Goal: Use online tool/utility: Utilize a website feature to perform a specific function

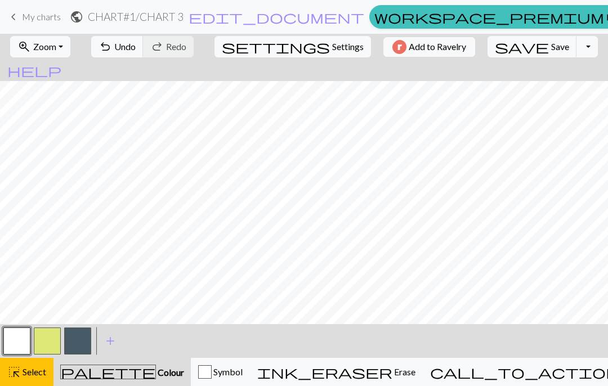
click at [23, 379] on button "highlight_alt Select Select" at bounding box center [26, 372] width 53 height 28
click at [17, 382] on button "highlight_alt Select Select" at bounding box center [26, 372] width 53 height 28
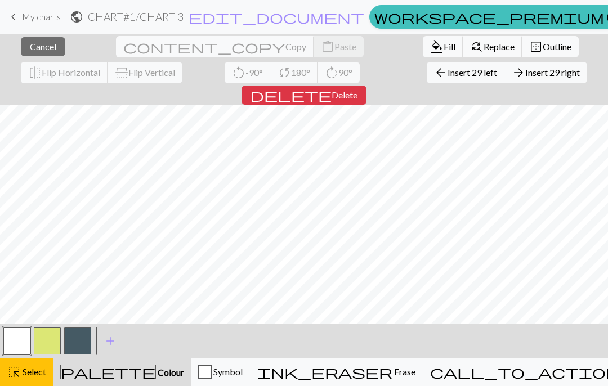
click at [448, 70] on span "Insert 29 left" at bounding box center [473, 72] width 50 height 11
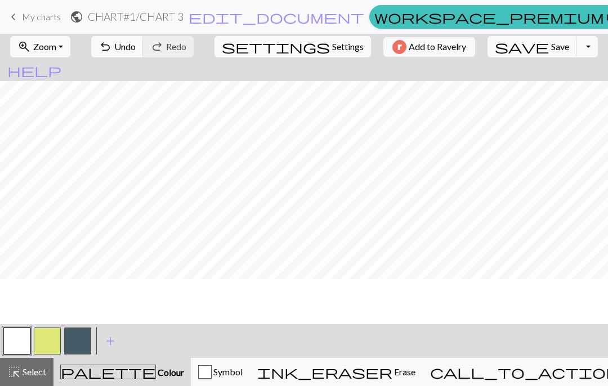
scroll to position [0, 25]
click at [112, 44] on span "undo" at bounding box center [106, 47] width 14 height 16
click at [112, 47] on span "undo" at bounding box center [106, 47] width 14 height 16
click at [112, 42] on span "undo" at bounding box center [106, 47] width 14 height 16
click at [112, 47] on span "undo" at bounding box center [106, 47] width 14 height 16
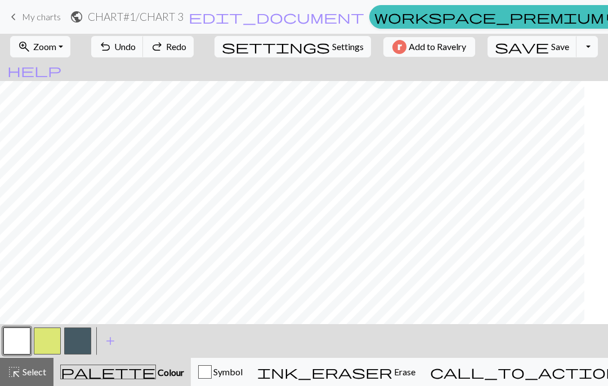
scroll to position [0, 1]
click at [112, 44] on span "undo" at bounding box center [106, 47] width 14 height 16
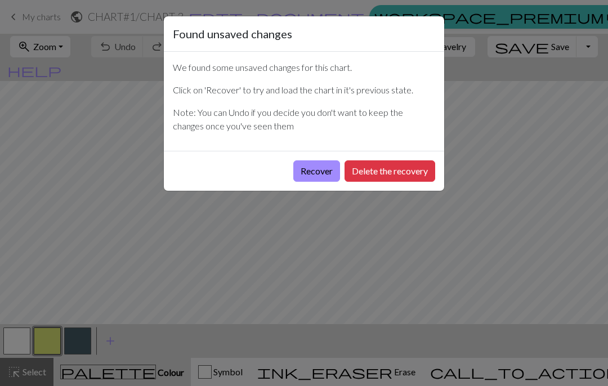
click at [356, 176] on button "Delete the recovery" at bounding box center [390, 170] width 91 height 21
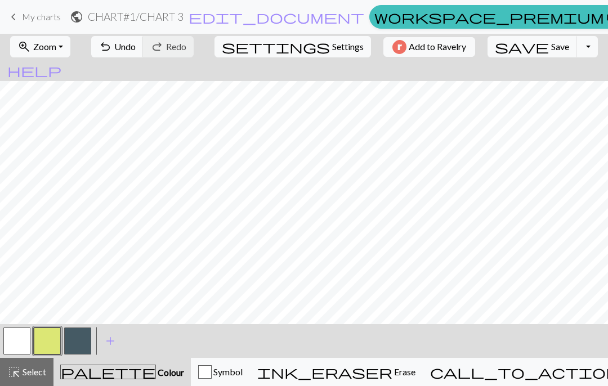
click at [112, 41] on span "undo" at bounding box center [106, 47] width 14 height 16
click at [16, 381] on button "highlight_alt Select Select" at bounding box center [26, 372] width 53 height 28
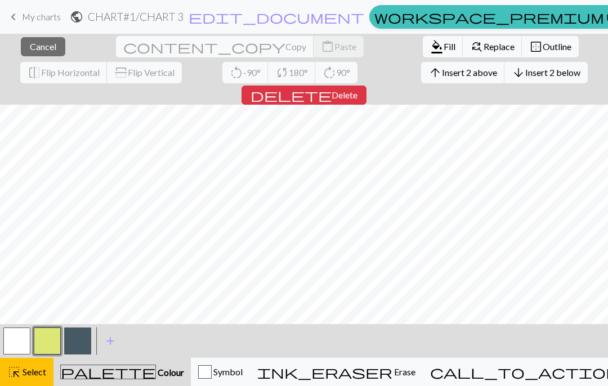
click at [30, 45] on span "Cancel" at bounding box center [43, 46] width 26 height 11
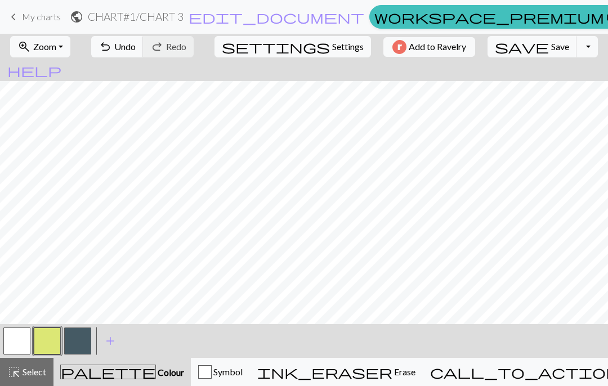
click at [112, 47] on span "undo" at bounding box center [106, 47] width 14 height 16
click at [7, 377] on button "highlight_alt Select Select" at bounding box center [26, 372] width 53 height 28
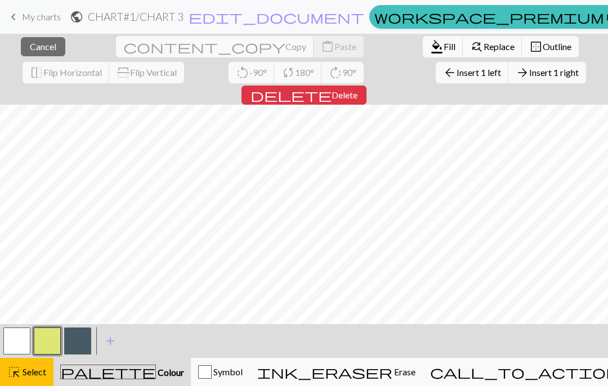
click at [443, 65] on span "arrow_back" at bounding box center [450, 73] width 14 height 16
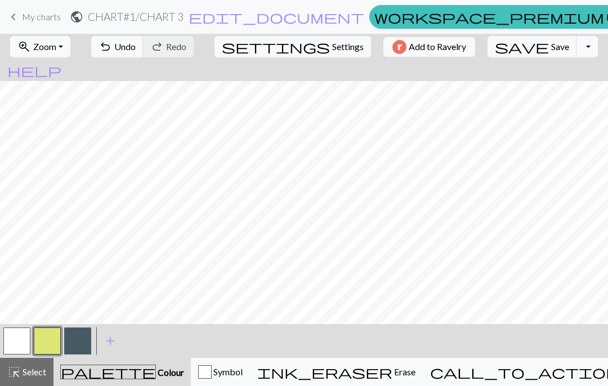
click at [382, 365] on span "ink_eraser" at bounding box center [324, 372] width 135 height 16
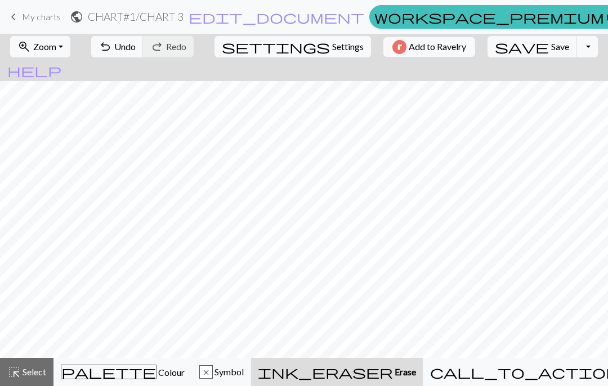
click at [144, 57] on button "undo Undo Undo" at bounding box center [117, 46] width 52 height 21
click at [136, 51] on span "Undo" at bounding box center [124, 46] width 21 height 11
click at [144, 56] on button "undo Undo Undo" at bounding box center [117, 46] width 52 height 21
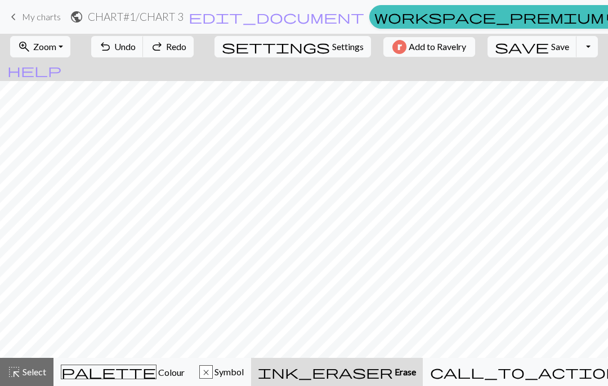
click at [144, 54] on button "undo Undo Undo" at bounding box center [117, 46] width 52 height 21
click at [144, 57] on button "undo Undo Undo" at bounding box center [117, 46] width 52 height 21
click at [144, 56] on button "undo Undo Undo" at bounding box center [117, 46] width 52 height 21
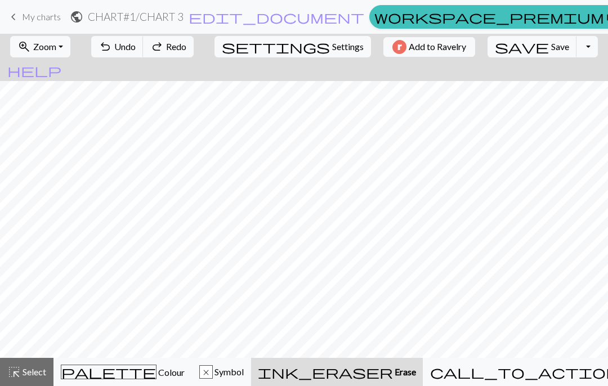
click at [144, 52] on button "undo Undo Undo" at bounding box center [117, 46] width 52 height 21
click at [109, 365] on span "palette" at bounding box center [108, 372] width 95 height 16
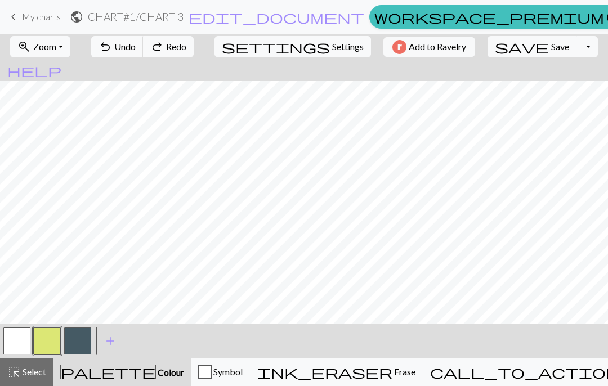
click at [20, 342] on button "button" at bounding box center [16, 341] width 27 height 27
click at [78, 333] on button "button" at bounding box center [77, 341] width 27 height 27
click at [144, 52] on button "undo Undo Undo" at bounding box center [117, 46] width 52 height 21
click at [136, 49] on span "Undo" at bounding box center [124, 46] width 21 height 11
click at [144, 54] on button "undo Undo Undo" at bounding box center [117, 46] width 52 height 21
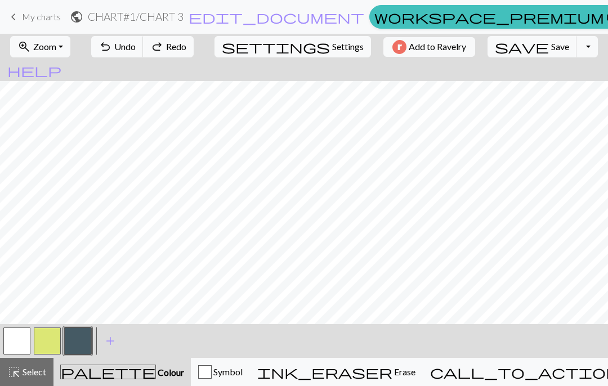
click at [144, 54] on button "undo Undo Undo" at bounding box center [117, 46] width 52 height 21
click at [144, 53] on button "undo Undo Undo" at bounding box center [117, 46] width 52 height 21
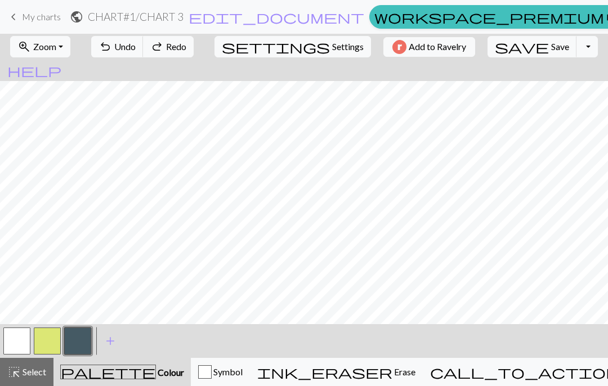
click at [112, 48] on span "undo" at bounding box center [106, 47] width 14 height 16
click at [112, 45] on span "undo" at bounding box center [106, 47] width 14 height 16
click at [136, 52] on span "Undo" at bounding box center [124, 46] width 21 height 11
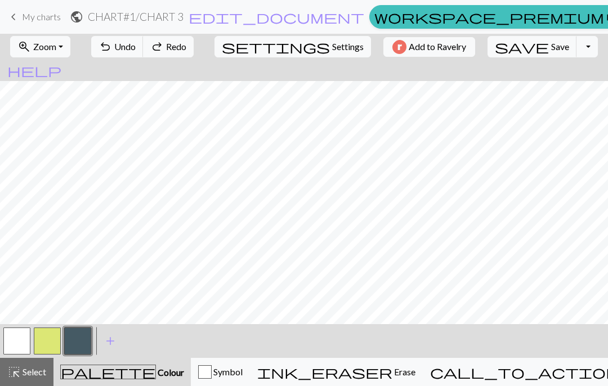
click at [136, 52] on span "Undo" at bounding box center [124, 46] width 21 height 11
click at [112, 48] on span "undo" at bounding box center [106, 47] width 14 height 16
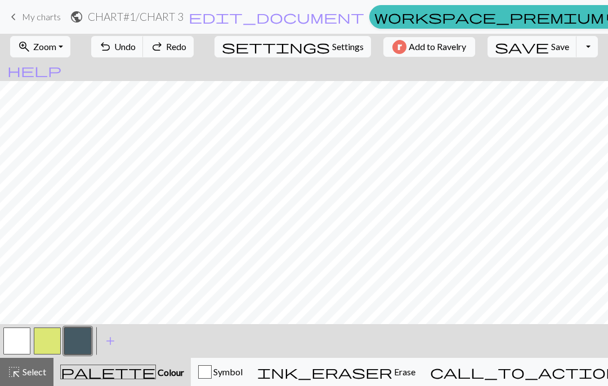
click at [112, 46] on span "undo" at bounding box center [106, 47] width 14 height 16
click at [140, 50] on div "undo Undo Undo redo Redo Redo" at bounding box center [142, 47] width 119 height 26
click at [141, 43] on div "undo Undo Undo redo Redo Redo" at bounding box center [142, 47] width 119 height 26
click at [141, 42] on div "undo Undo Undo redo Redo Redo" at bounding box center [142, 47] width 119 height 26
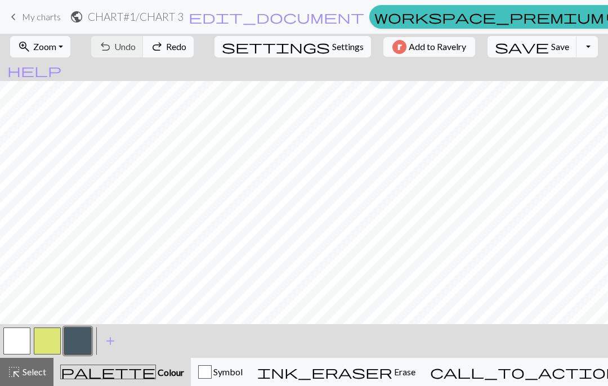
click at [14, 338] on button "button" at bounding box center [16, 341] width 27 height 27
click at [86, 341] on button "button" at bounding box center [77, 341] width 27 height 27
click at [144, 54] on button "undo Undo Undo" at bounding box center [117, 46] width 52 height 21
click at [136, 41] on span "Undo" at bounding box center [124, 46] width 21 height 11
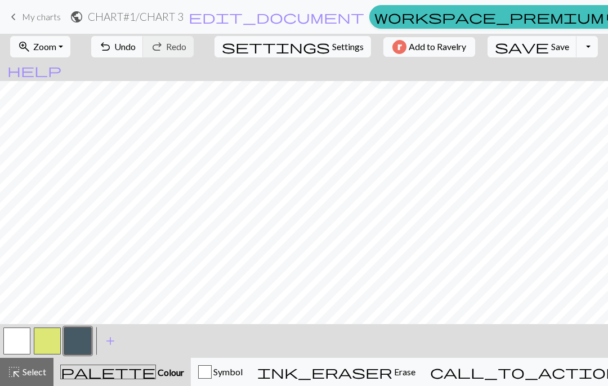
click at [128, 51] on button "undo Undo Undo" at bounding box center [117, 46] width 52 height 21
click at [127, 50] on button "undo Undo Undo" at bounding box center [117, 46] width 52 height 21
click at [144, 53] on button "undo Undo Undo" at bounding box center [117, 46] width 52 height 21
click at [144, 41] on button "undo Undo Undo" at bounding box center [117, 46] width 52 height 21
click at [112, 45] on span "undo" at bounding box center [106, 47] width 14 height 16
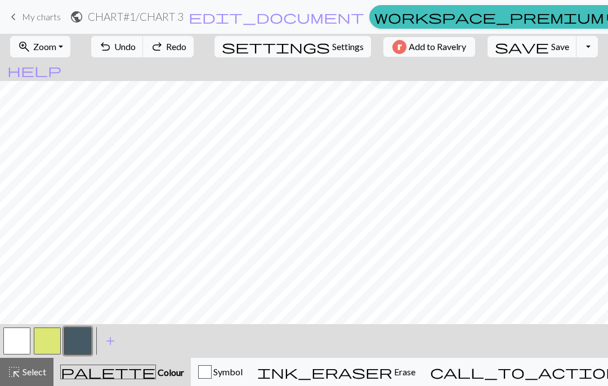
click at [112, 45] on span "undo" at bounding box center [106, 47] width 14 height 16
click at [15, 345] on button "button" at bounding box center [16, 341] width 27 height 27
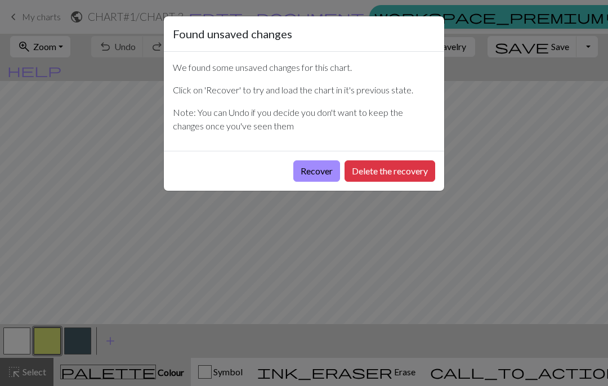
click at [370, 181] on button "Delete the recovery" at bounding box center [390, 170] width 91 height 21
